Goal: Task Accomplishment & Management: Manage account settings

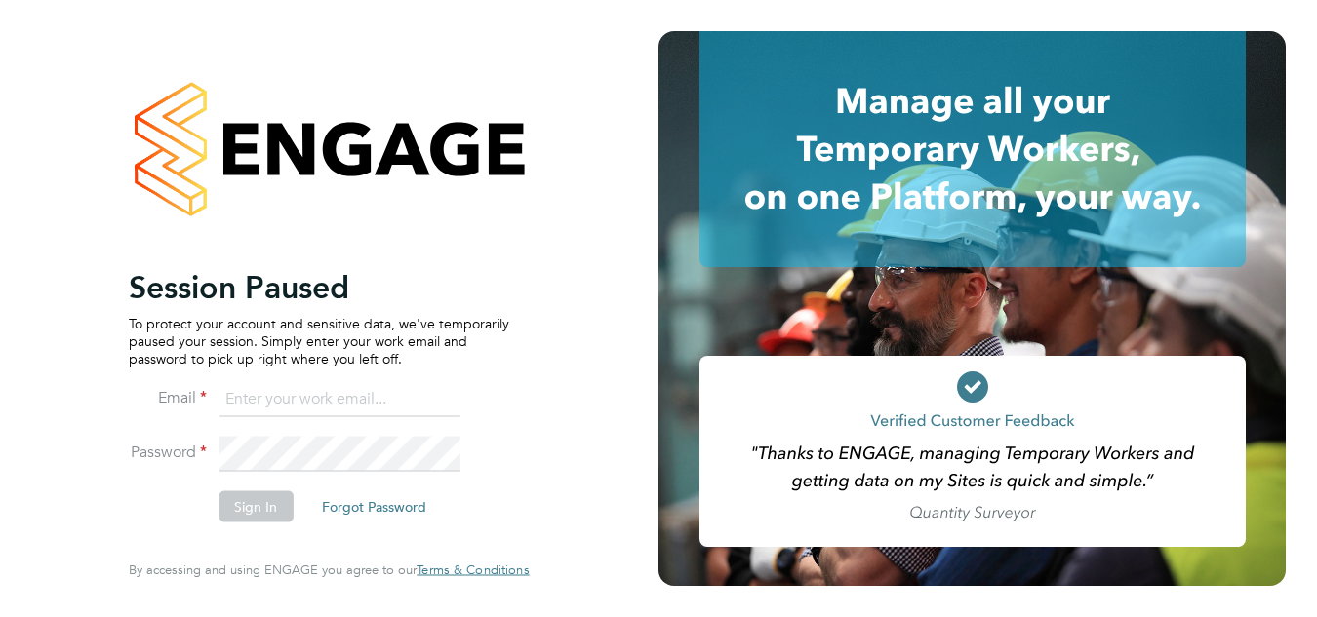
type input "[PERSON_NAME][EMAIL_ADDRESS][PERSON_NAME][DOMAIN_NAME]"
click at [274, 492] on button "Sign In" at bounding box center [255, 506] width 74 height 31
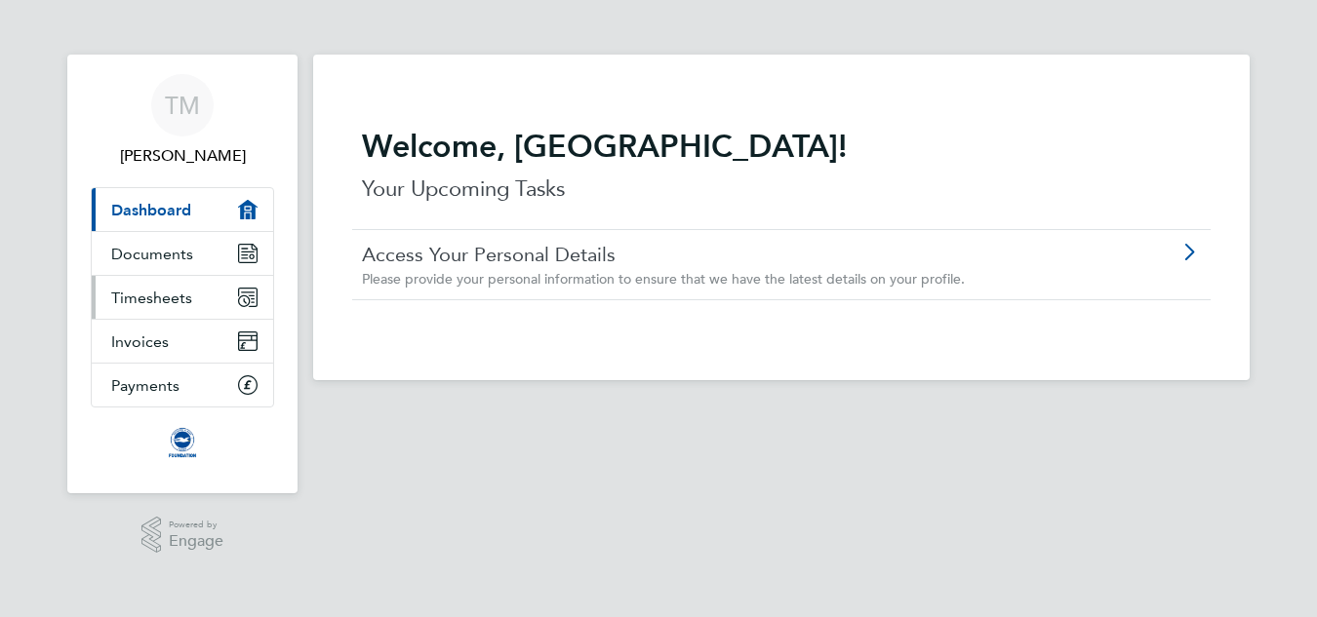
click at [169, 295] on span "Timesheets" at bounding box center [151, 298] width 81 height 19
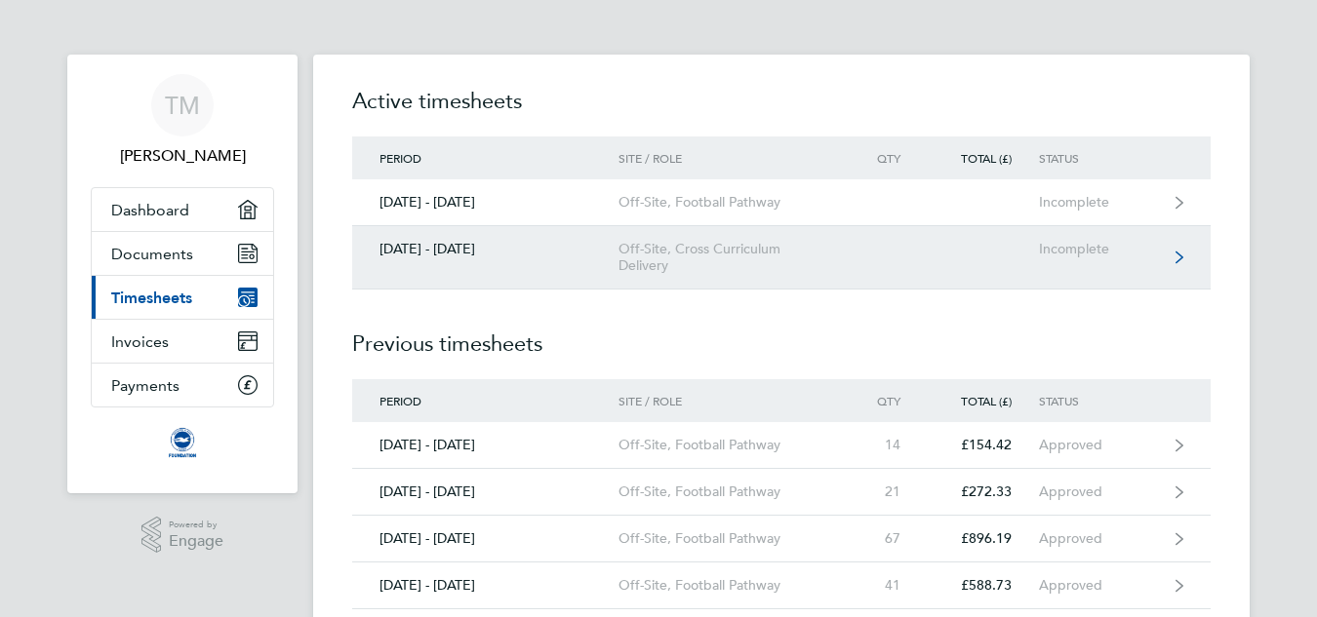
click at [527, 275] on link "01 - 31 Aug 2025 Off-Site, Cross Curriculum Delivery Incomplete" at bounding box center [781, 257] width 858 height 63
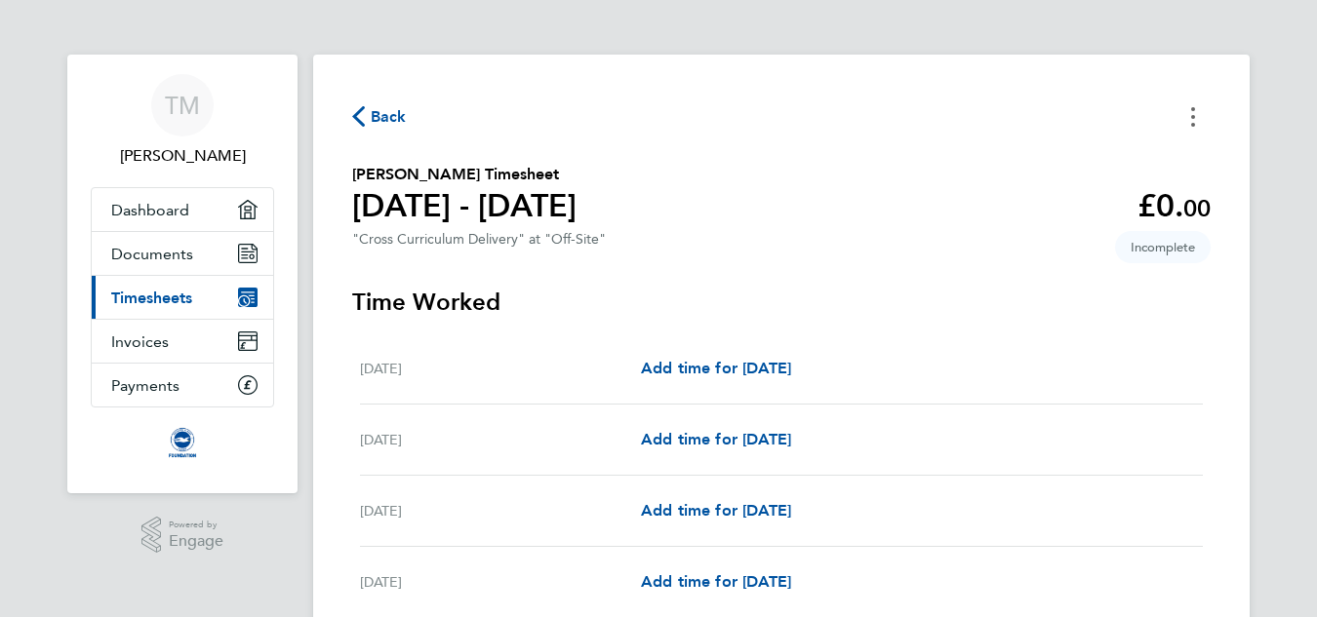
click at [1190, 102] on button "Timesheets Menu" at bounding box center [1192, 116] width 35 height 30
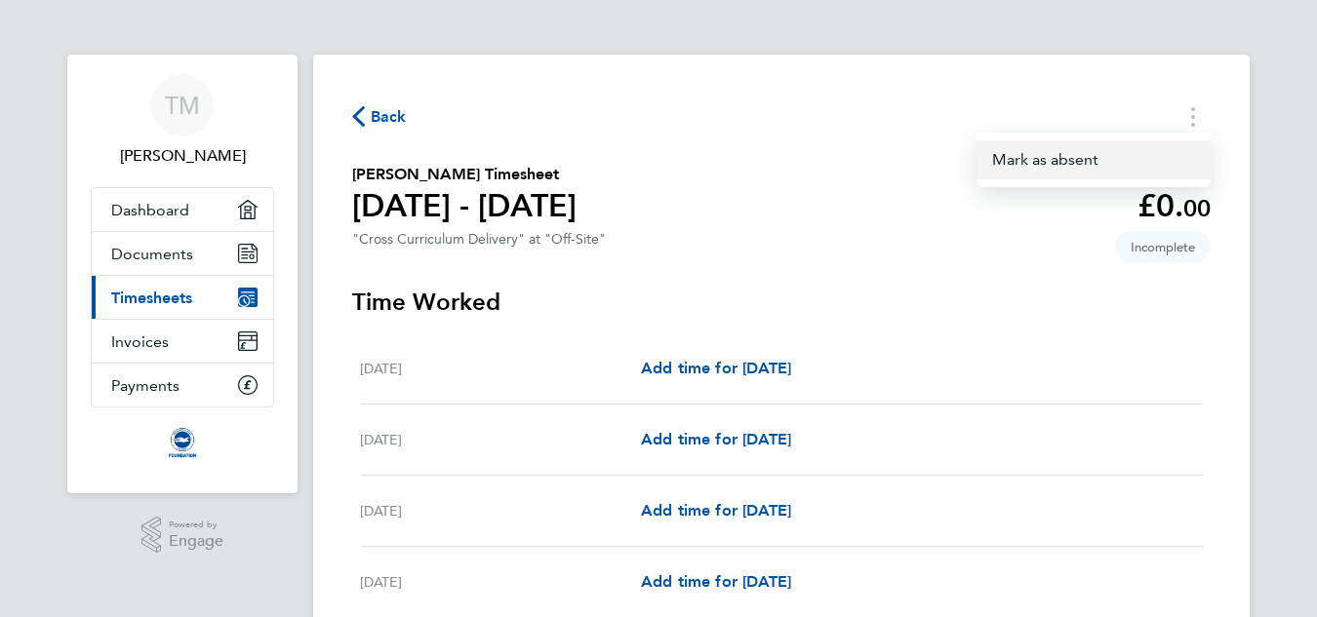
click at [1100, 170] on button "Mark as absent" at bounding box center [1093, 159] width 234 height 39
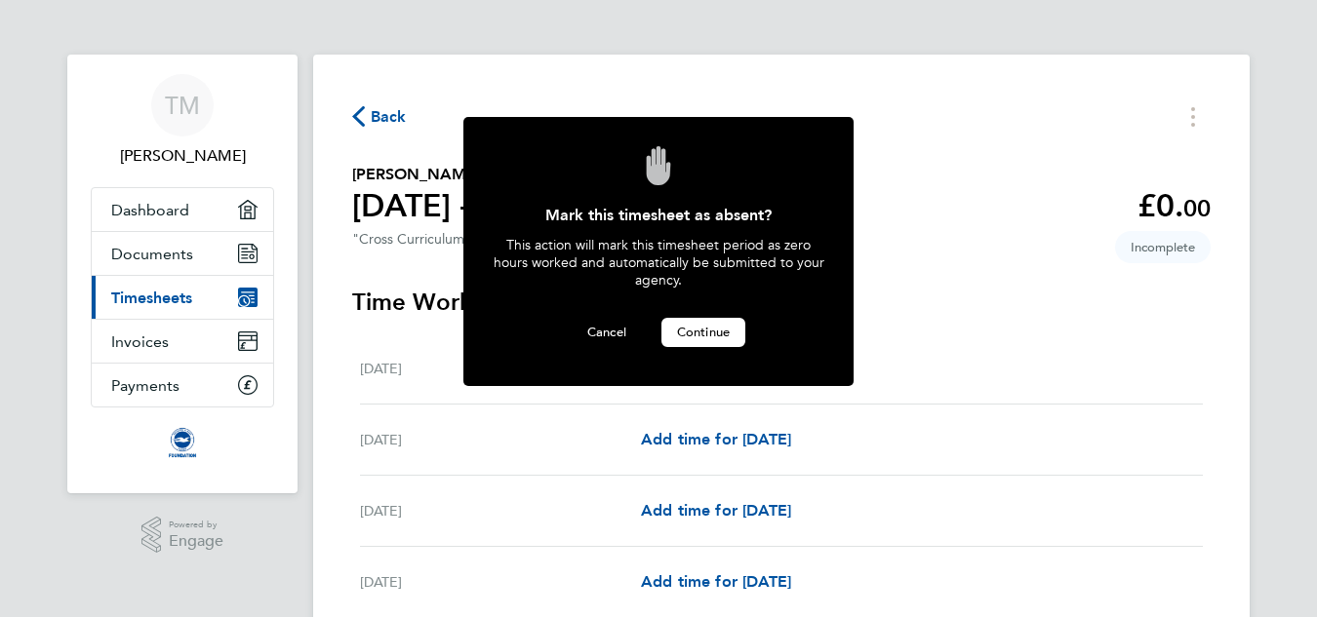
click at [713, 336] on span "Continue" at bounding box center [703, 332] width 53 height 17
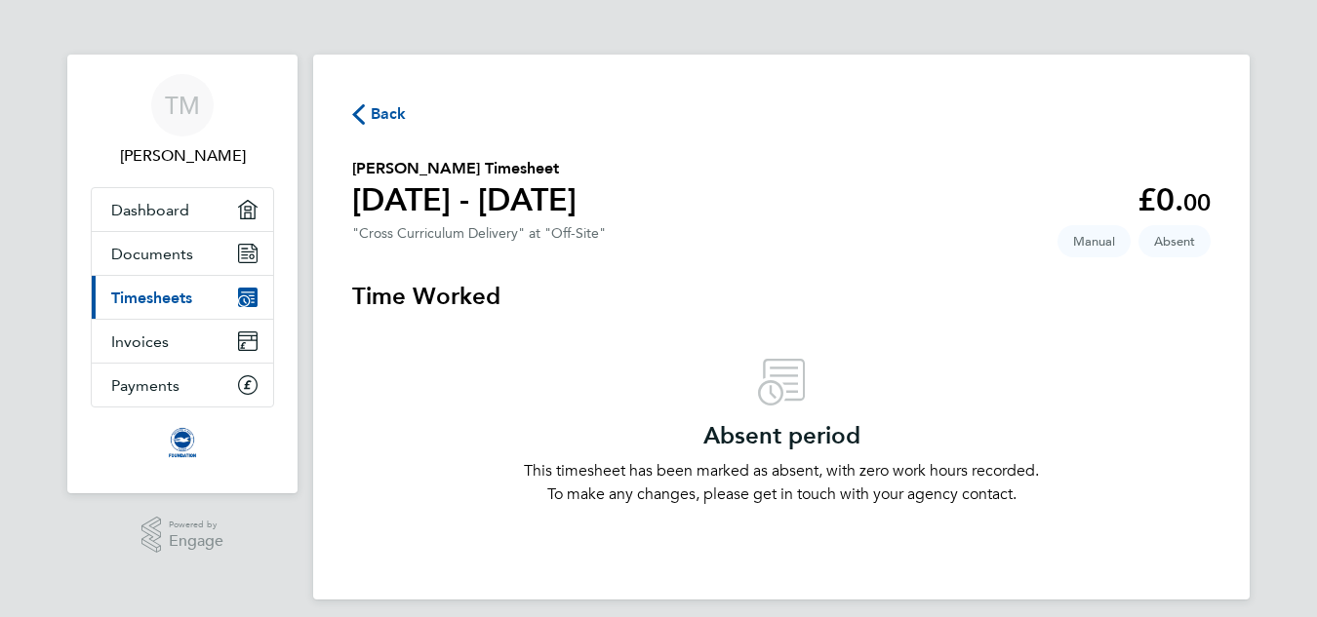
click at [388, 120] on span "Back" at bounding box center [389, 113] width 36 height 23
